Goal: Check status: Check status

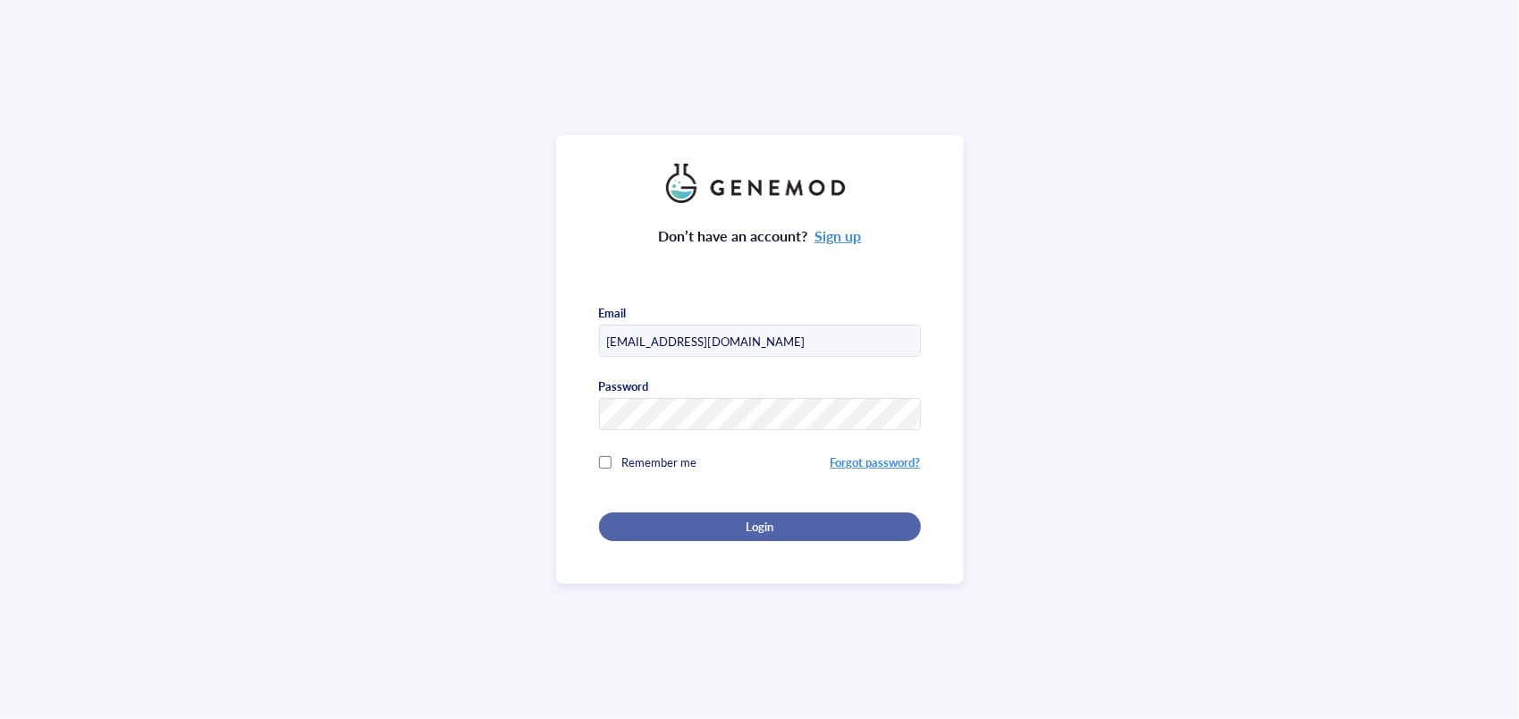
click at [766, 528] on span "Login" at bounding box center [760, 527] width 28 height 16
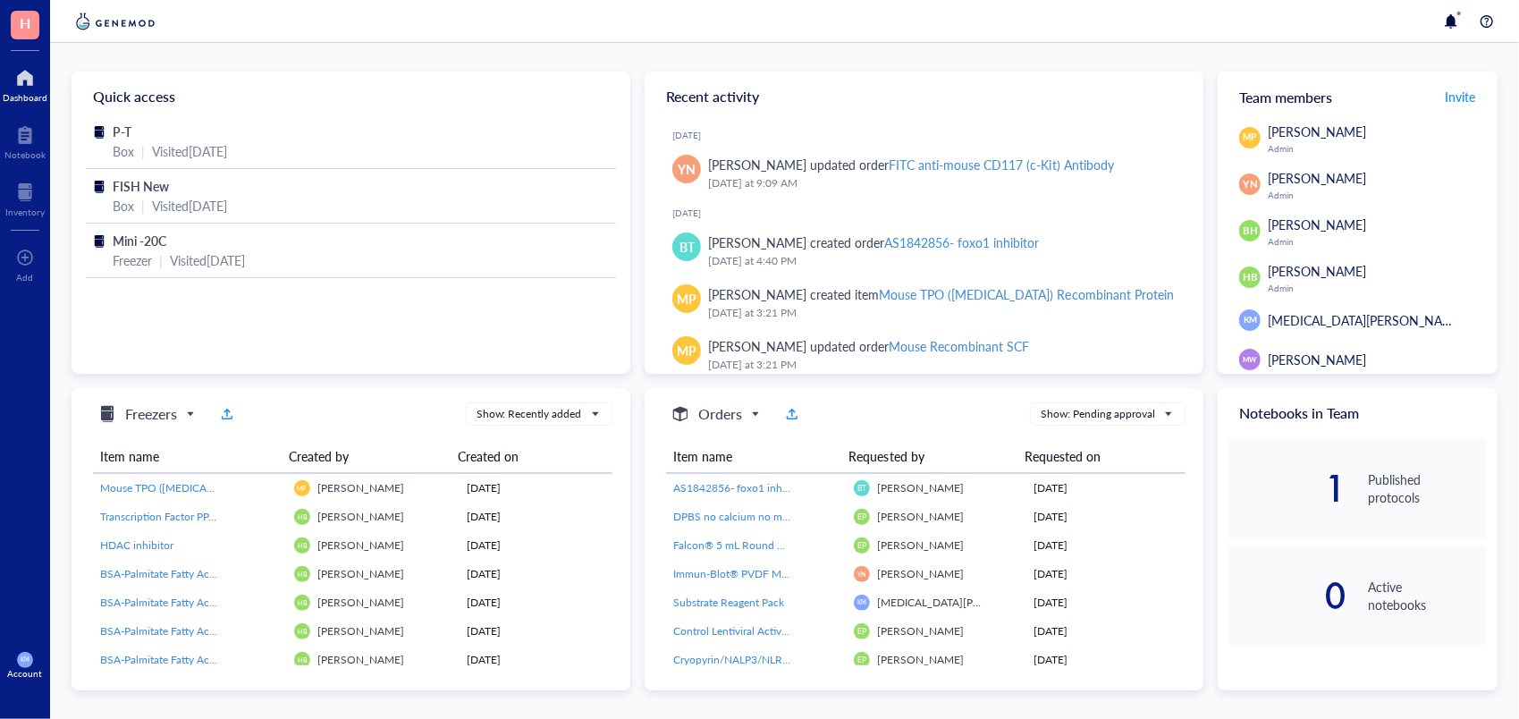
drag, startPoint x: 1193, startPoint y: 144, endPoint x: 1205, endPoint y: 148, distance: 13.3
click at [1205, 148] on div "Quick access P-T Box | Visited [DATE] FISH New Box | Visited [DATE] Mini -20C F…" at bounding box center [785, 381] width 1426 height 619
click at [27, 179] on div at bounding box center [24, 192] width 39 height 29
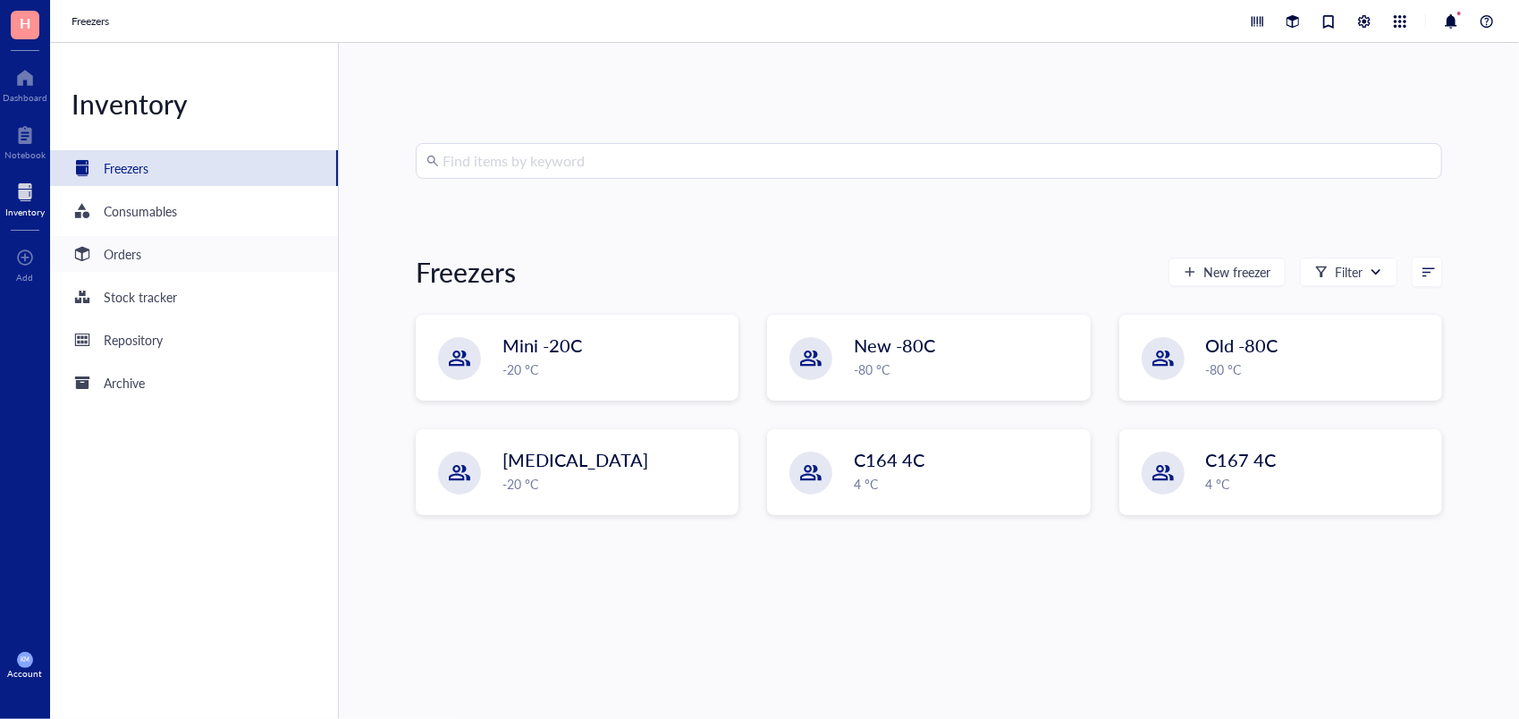
click at [160, 263] on div "Orders" at bounding box center [194, 254] width 288 height 36
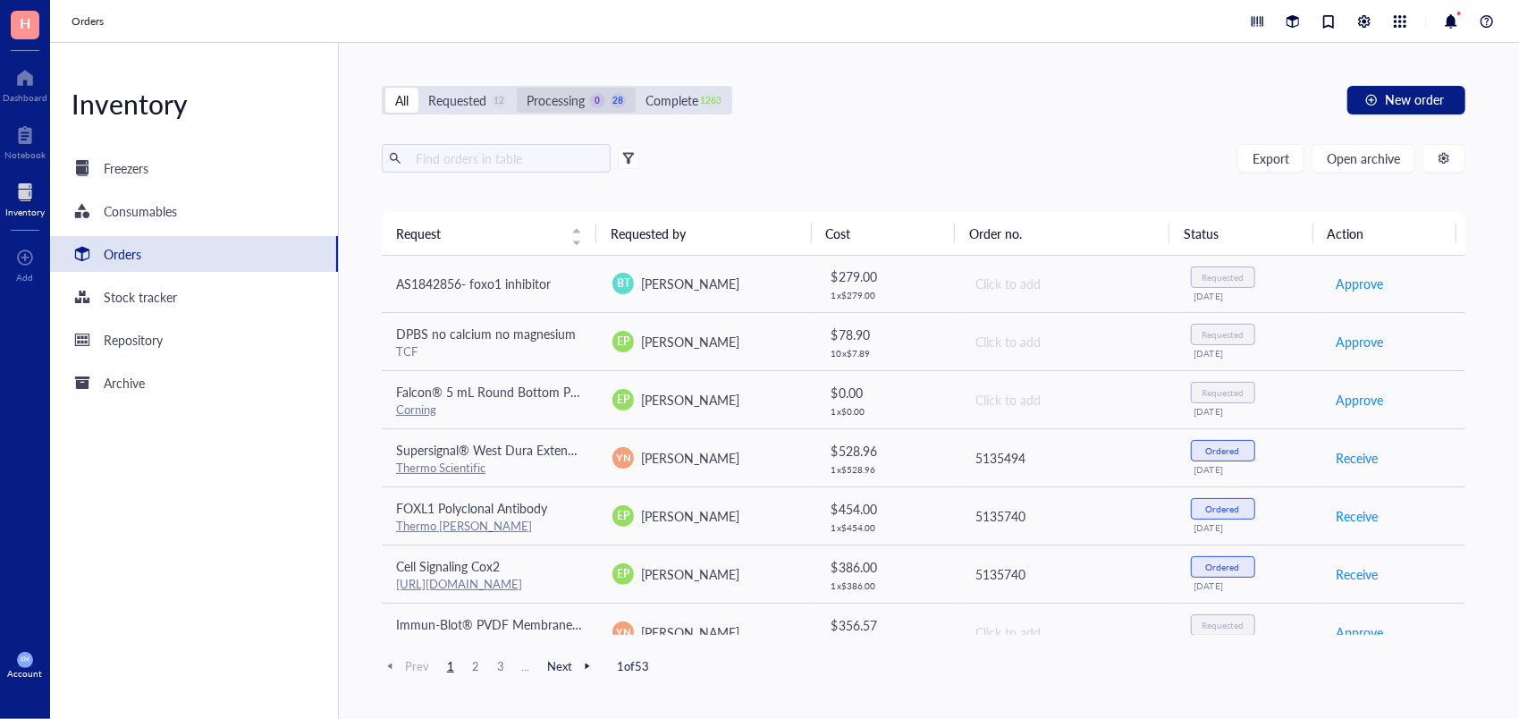
click at [562, 97] on div "Processing" at bounding box center [556, 100] width 58 height 20
click at [517, 88] on input "Processing 0 28" at bounding box center [517, 88] width 0 height 0
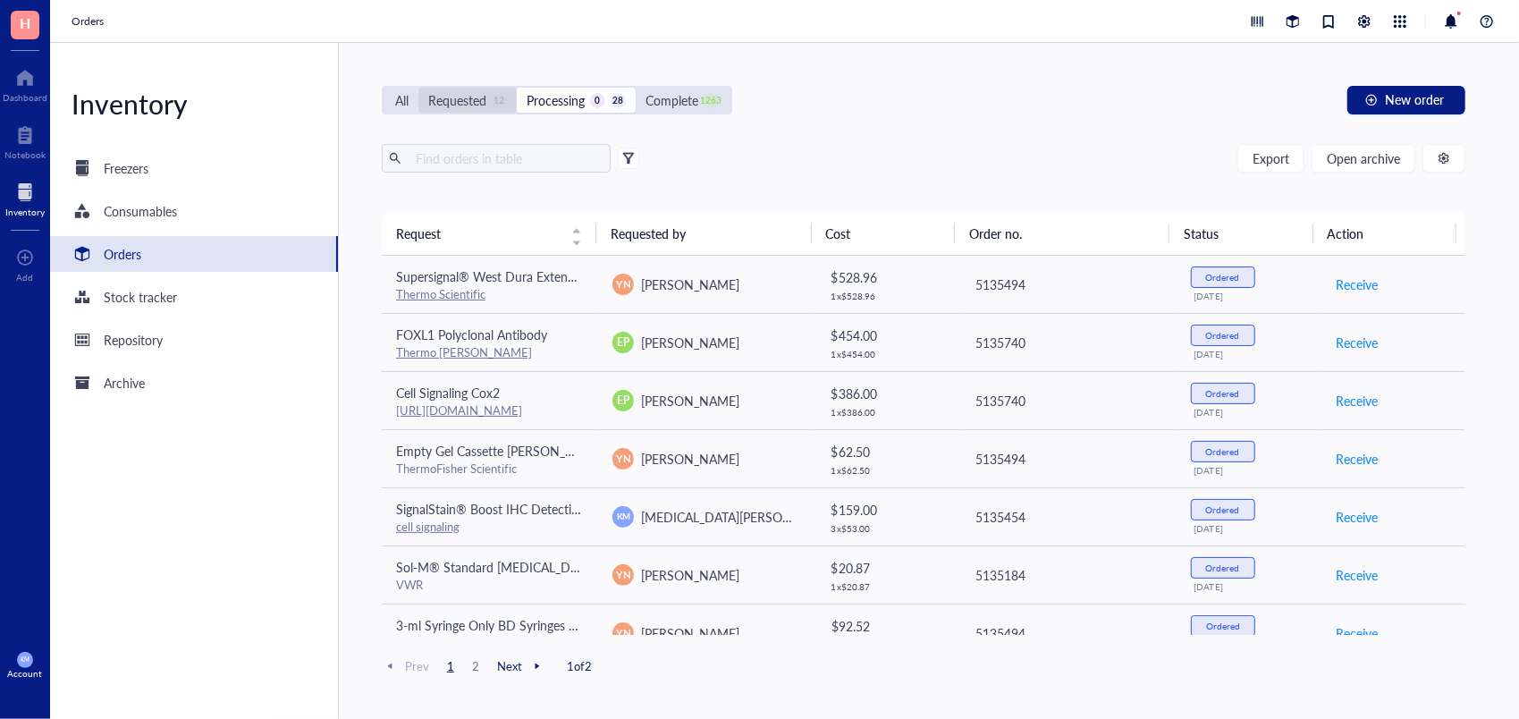
click at [463, 106] on div "Requested" at bounding box center [457, 100] width 58 height 20
click at [418, 88] on input "Requested 12" at bounding box center [418, 88] width 0 height 0
